Goal: Task Accomplishment & Management: Manage account settings

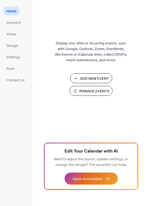
click at [89, 89] on span "Manage Events" at bounding box center [94, 91] width 30 height 6
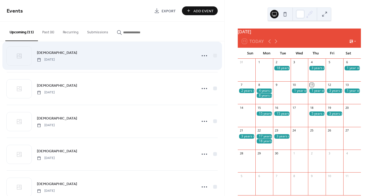
scroll to position [222, 0]
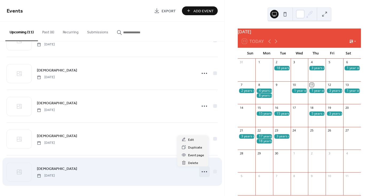
click at [200, 170] on icon at bounding box center [204, 172] width 9 height 9
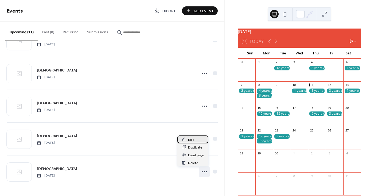
click at [187, 140] on div "Edit" at bounding box center [193, 140] width 31 height 8
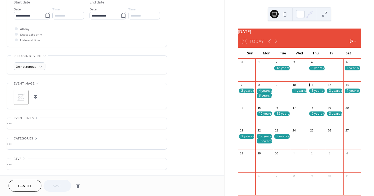
scroll to position [183, 0]
click at [34, 119] on div "•••" at bounding box center [87, 123] width 160 height 11
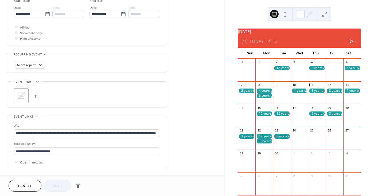
scroll to position [183, 0]
click at [25, 185] on span "Cancel" at bounding box center [25, 187] width 14 height 6
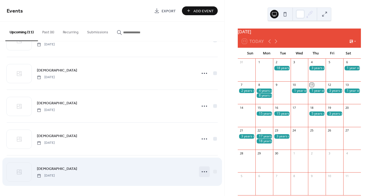
scroll to position [222, 0]
click at [203, 171] on icon at bounding box center [204, 172] width 9 height 9
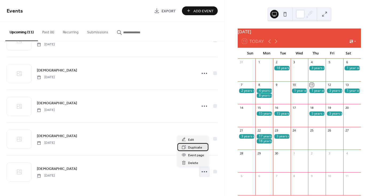
click at [191, 148] on span "Duplicate" at bounding box center [195, 148] width 14 height 6
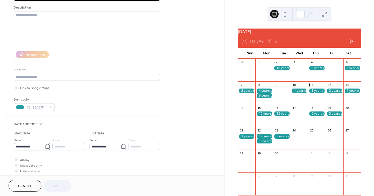
scroll to position [50, 0]
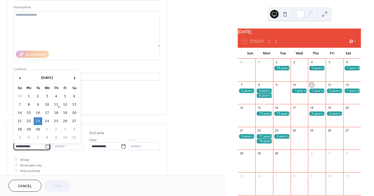
click at [35, 147] on input "**********" at bounding box center [29, 147] width 31 height 8
click at [47, 128] on td "1" at bounding box center [47, 130] width 9 height 8
type input "**********"
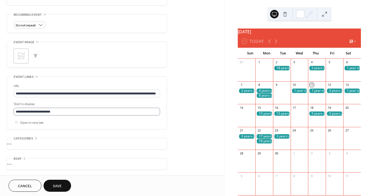
scroll to position [225, 0]
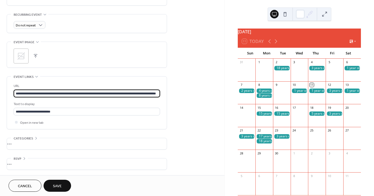
click at [17, 92] on input "**********" at bounding box center [87, 94] width 146 height 8
drag, startPoint x: 15, startPoint y: 92, endPoint x: 213, endPoint y: 98, distance: 197.6
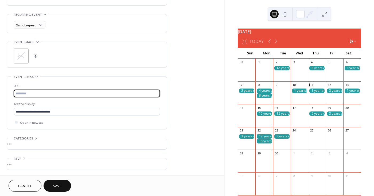
paste input "**********"
type input "**********"
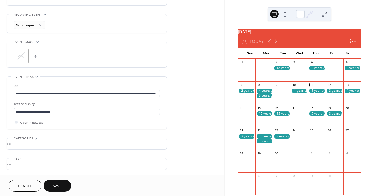
click at [50, 187] on button "Save" at bounding box center [58, 186] width 28 height 12
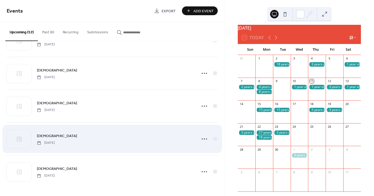
scroll to position [255, 0]
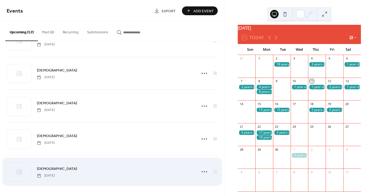
click at [167, 171] on div "[DEMOGRAPHIC_DATA] [DATE]" at bounding box center [115, 172] width 157 height 12
click at [203, 171] on icon at bounding box center [204, 172] width 9 height 9
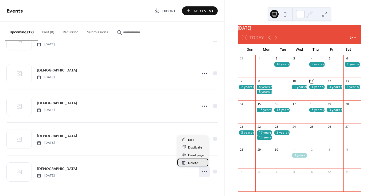
click at [190, 162] on span "Delete" at bounding box center [193, 164] width 10 height 6
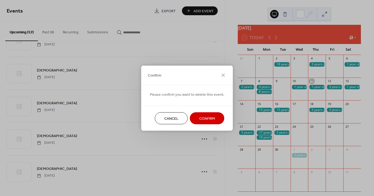
click at [204, 118] on span "Confirm" at bounding box center [207, 119] width 16 height 6
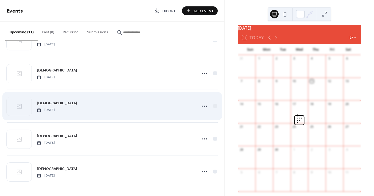
scroll to position [222, 0]
